Goal: Task Accomplishment & Management: Manage account settings

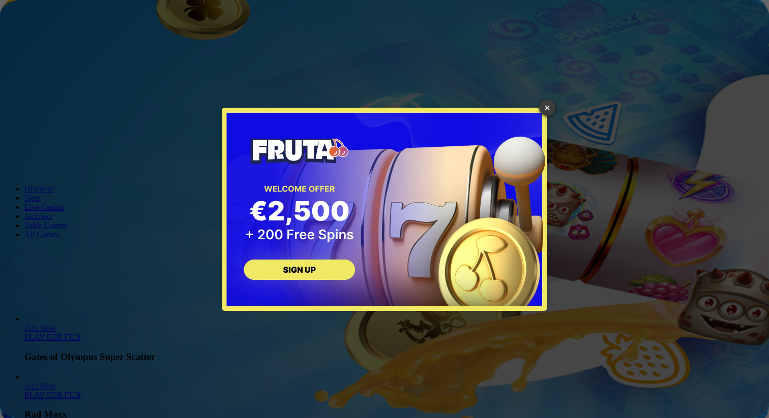
click at [548, 112] on link "×" at bounding box center [547, 108] width 16 height 16
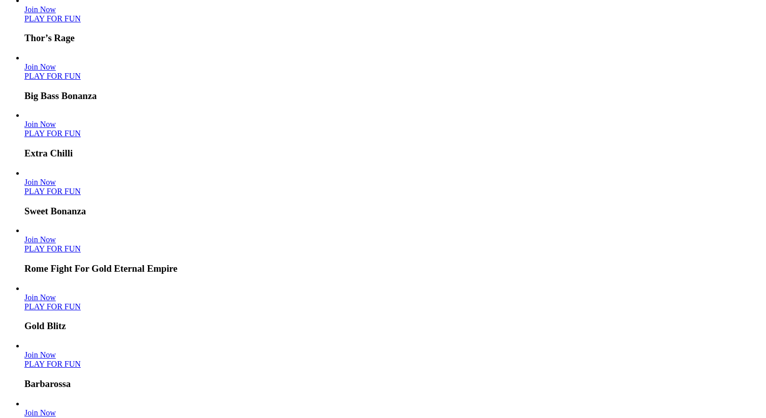
scroll to position [504, 0]
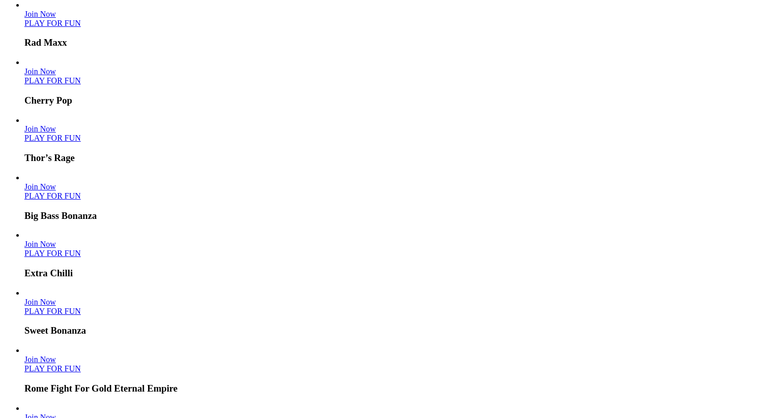
type input "**********"
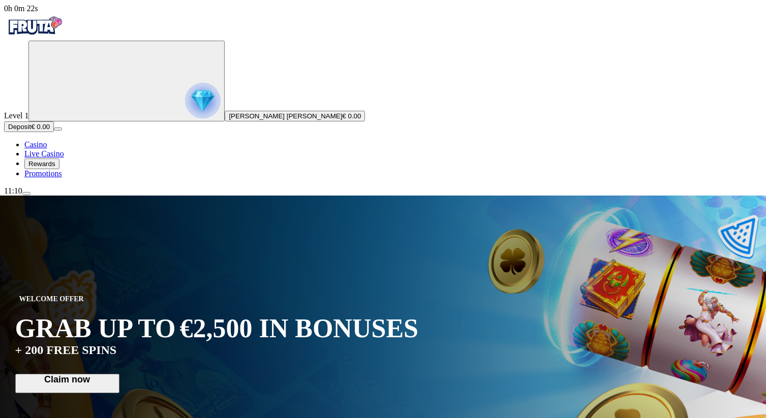
click at [31, 195] on button "menu" at bounding box center [26, 193] width 8 height 3
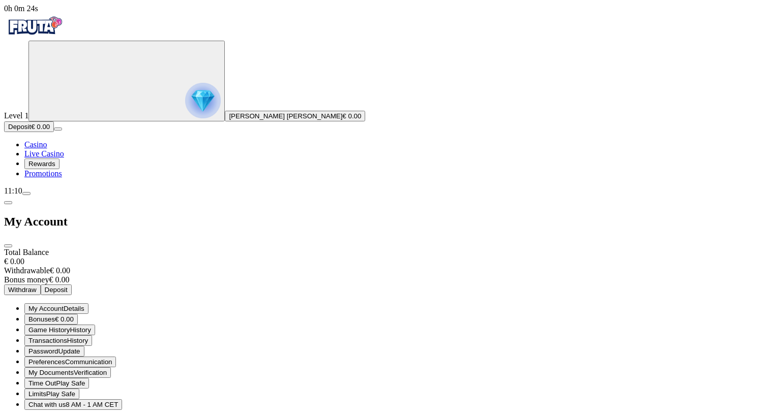
click at [8, 246] on span "close icon" at bounding box center [8, 246] width 0 height 0
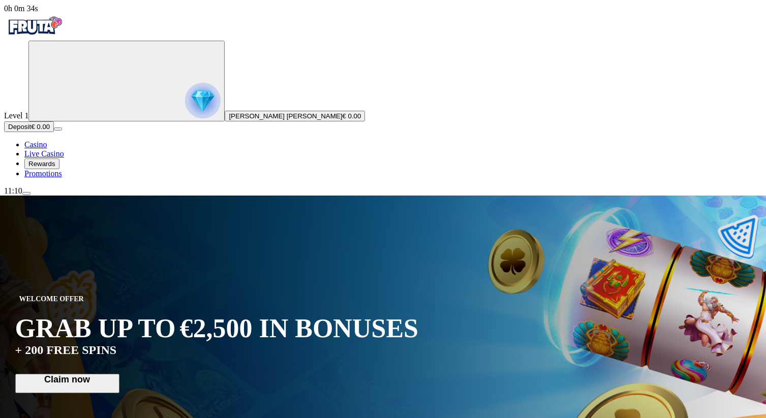
click at [57, 178] on span "Promotions" at bounding box center [43, 173] width 38 height 9
